Goal: Browse casually: Explore the website without a specific task or goal

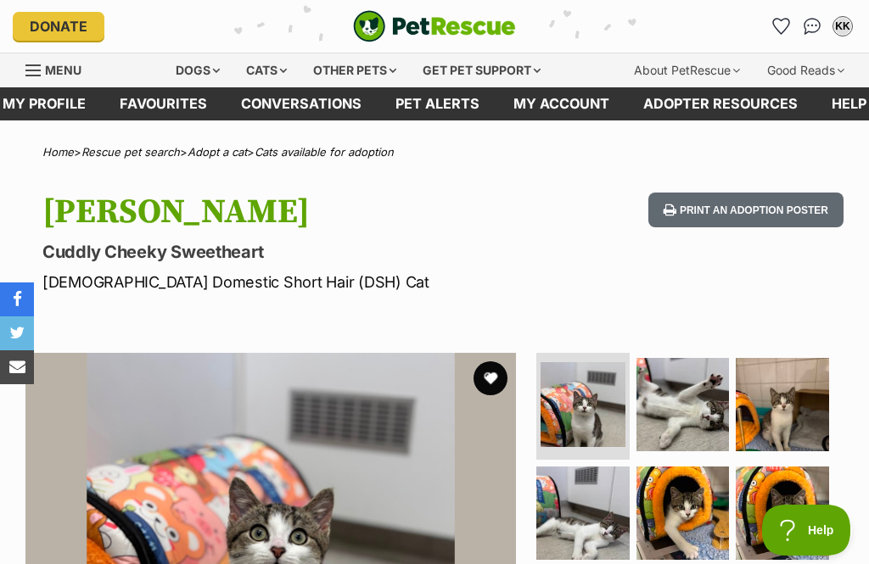
click at [490, 378] on button "favourite" at bounding box center [490, 378] width 34 height 34
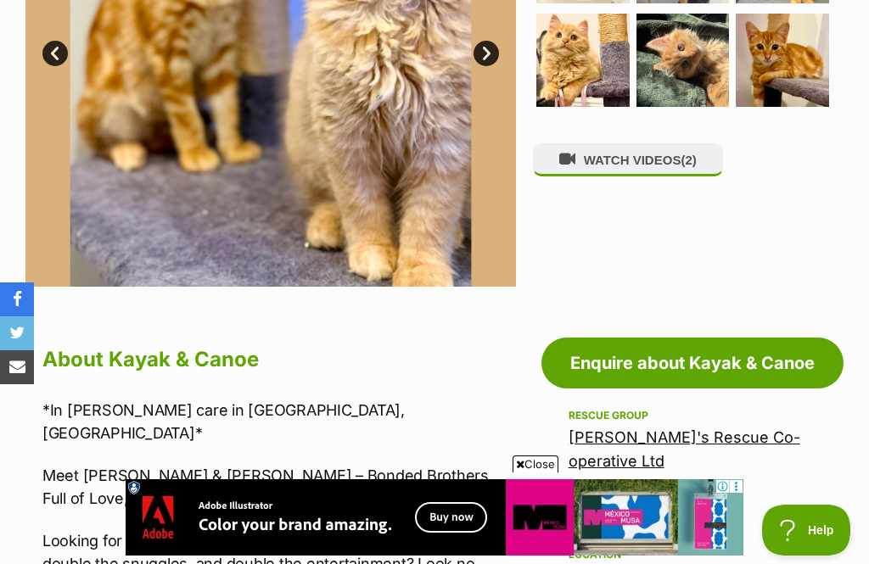
scroll to position [558, 0]
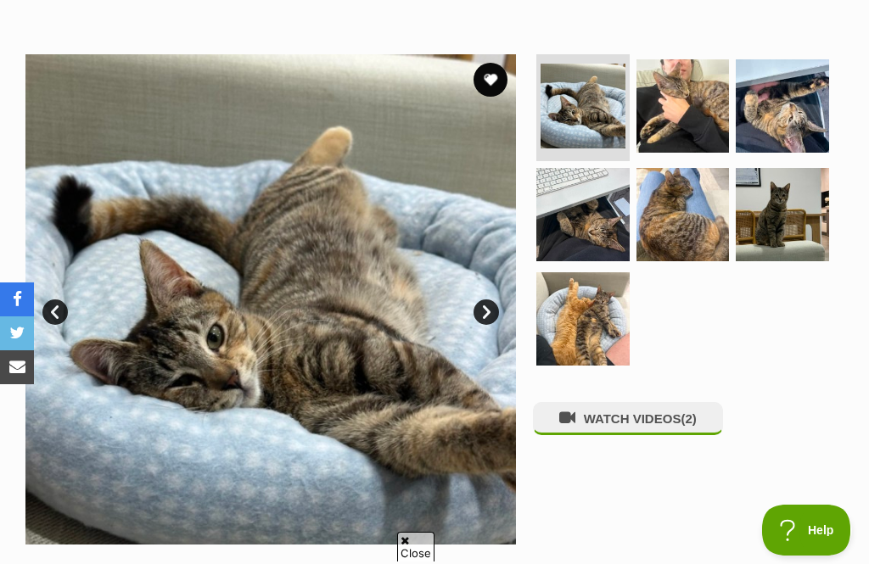
click at [664, 96] on img at bounding box center [682, 105] width 93 height 93
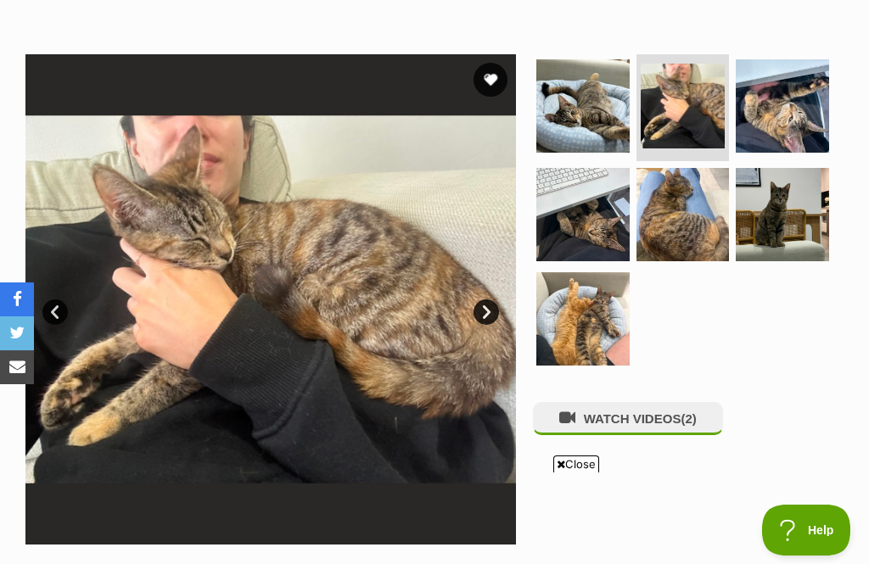
click at [770, 109] on img at bounding box center [782, 105] width 93 height 93
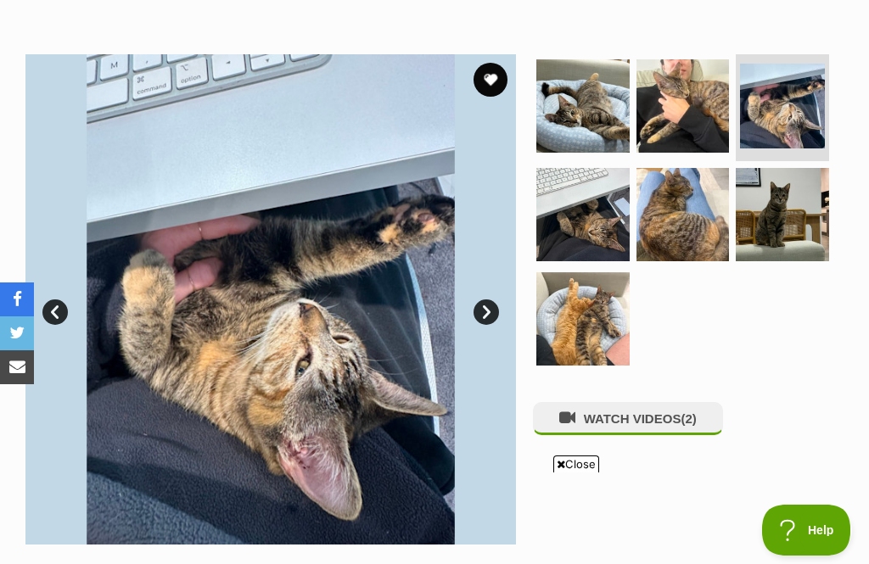
click at [592, 210] on img at bounding box center [582, 214] width 93 height 93
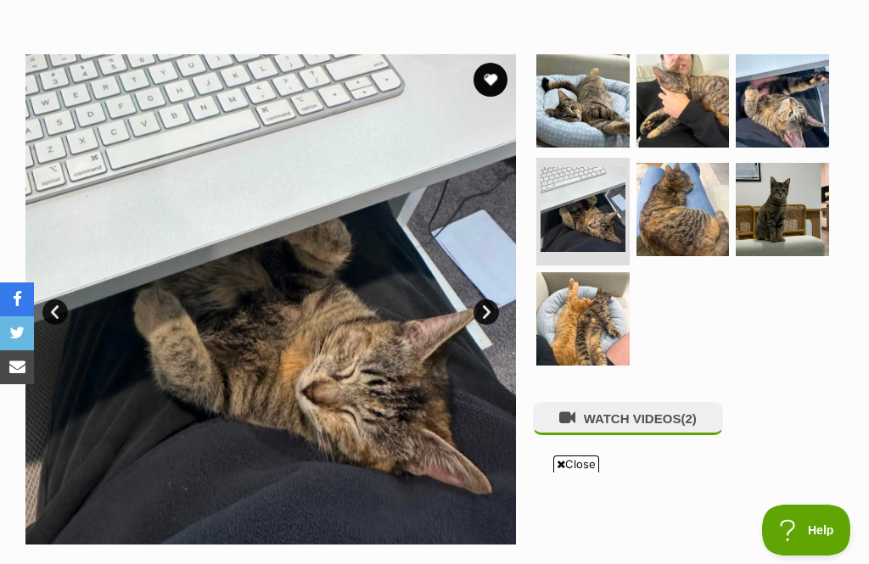
click at [696, 207] on img at bounding box center [682, 209] width 93 height 93
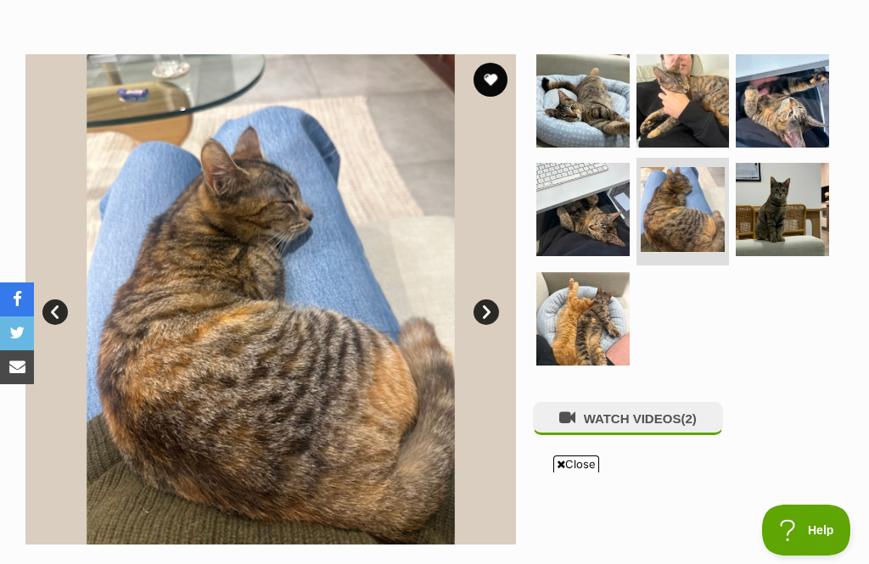
click at [792, 199] on img at bounding box center [782, 209] width 93 height 93
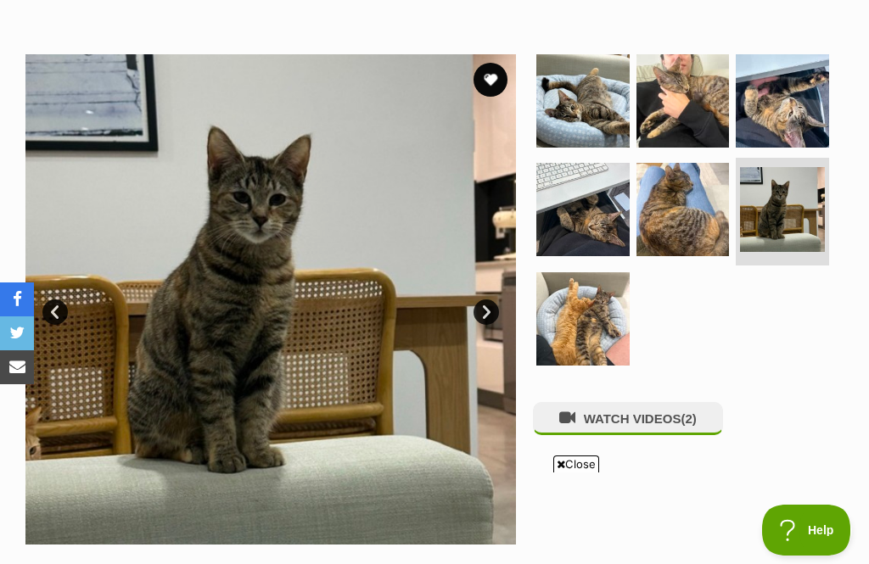
click at [590, 303] on img at bounding box center [582, 318] width 93 height 93
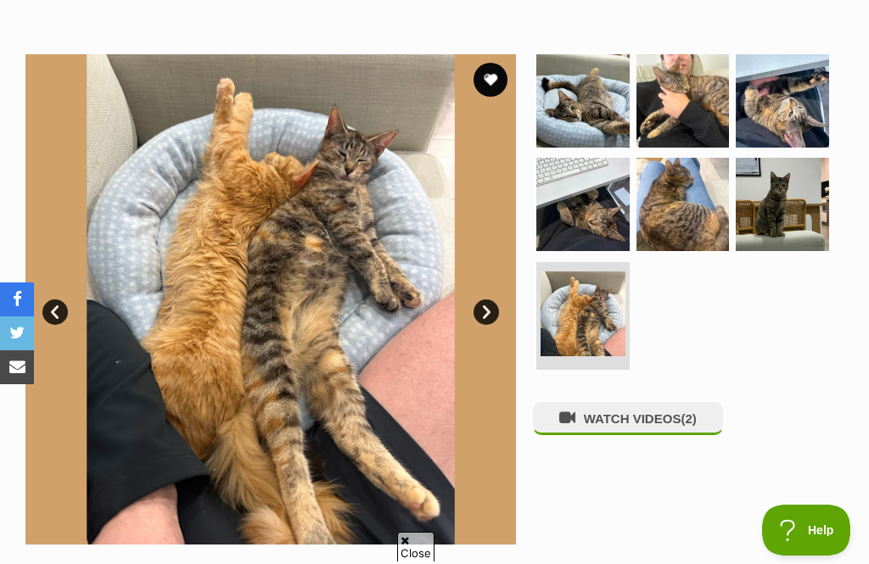
click at [785, 110] on img at bounding box center [782, 100] width 93 height 93
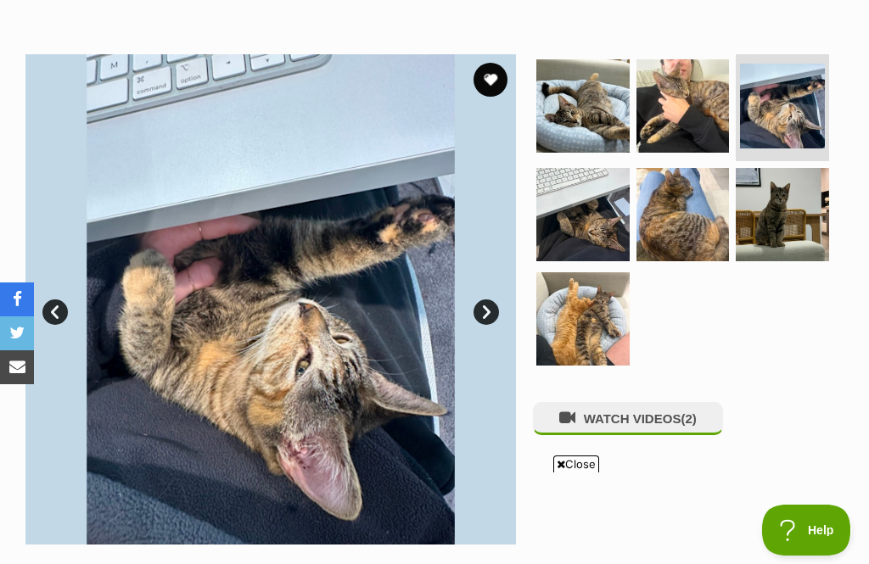
click at [683, 108] on img at bounding box center [682, 105] width 93 height 93
